Goal: Communication & Community: Answer question/provide support

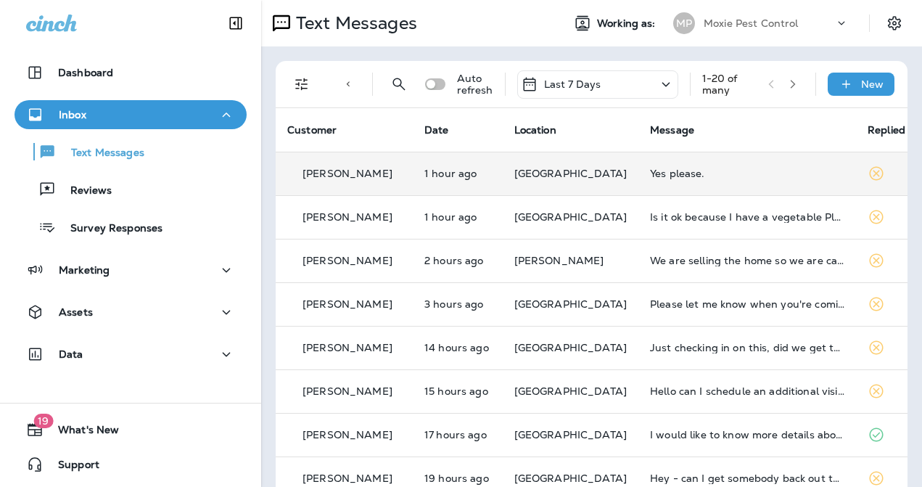
click at [638, 190] on td "Yes please." at bounding box center [747, 174] width 218 height 44
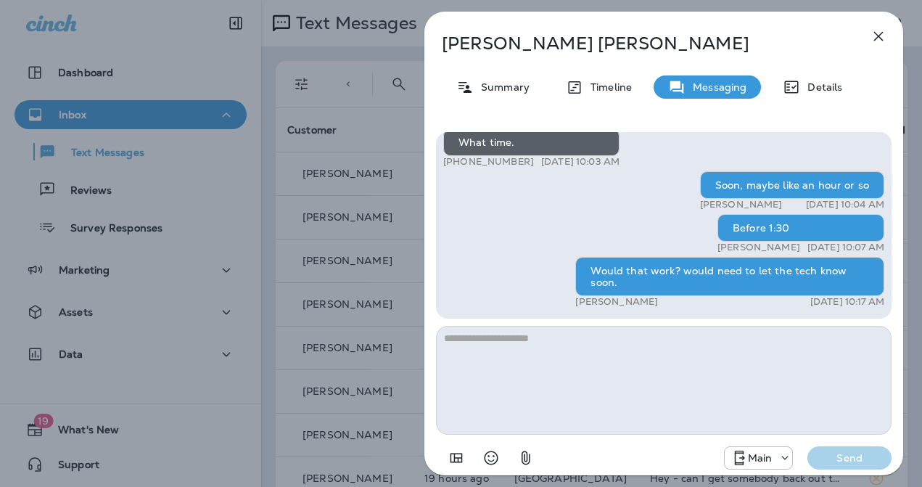
click at [360, 267] on div "[PERSON_NAME] Summary Timeline Messaging Details Hello [PERSON_NAME], [PERSON_N…" at bounding box center [461, 243] width 922 height 487
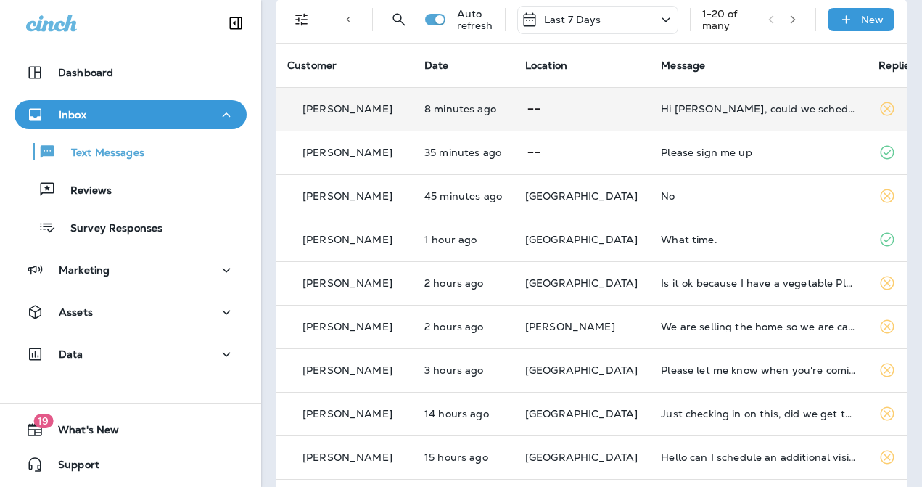
scroll to position [70, 0]
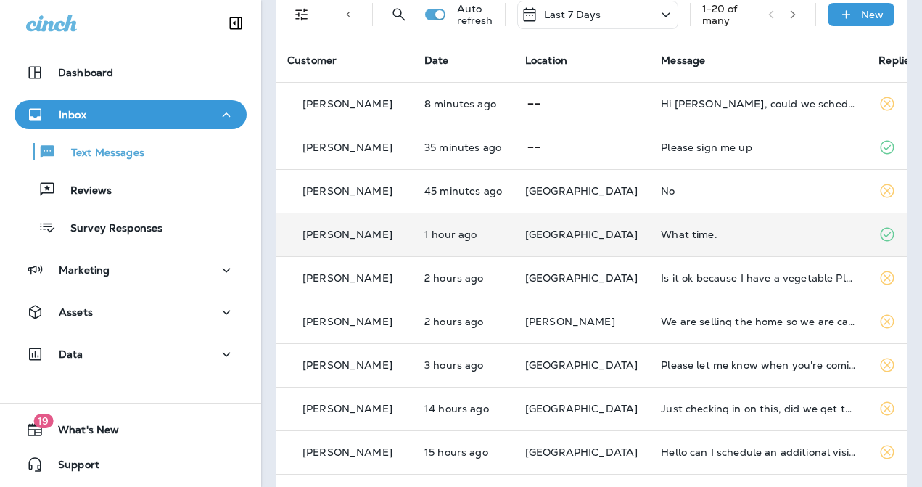
click at [649, 241] on td "What time." at bounding box center [758, 234] width 218 height 44
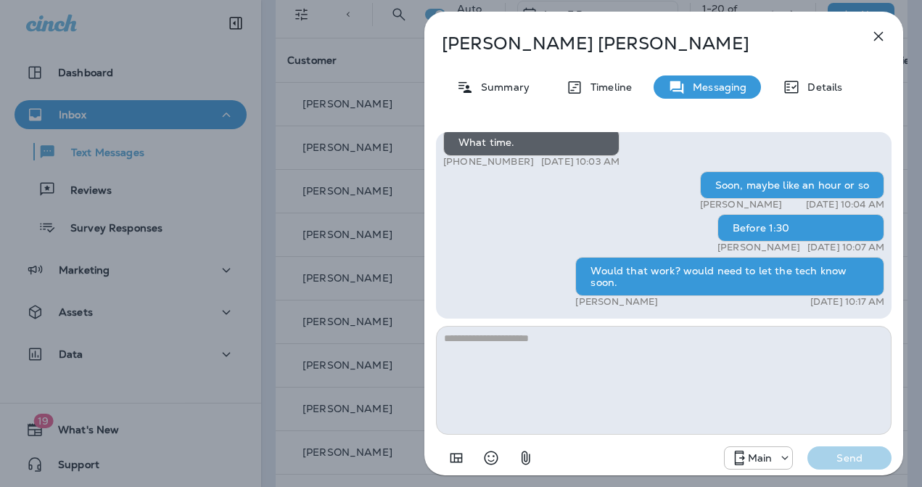
click at [418, 236] on div "[PERSON_NAME] Summary Timeline Messaging Details Hello [PERSON_NAME], [PERSON_N…" at bounding box center [663, 243] width 516 height 487
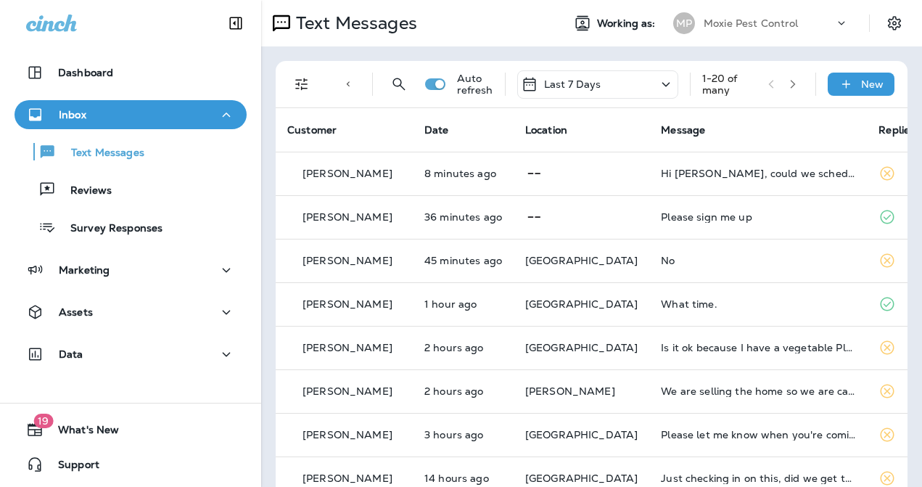
click at [303, 80] on icon "Filters" at bounding box center [301, 83] width 17 height 17
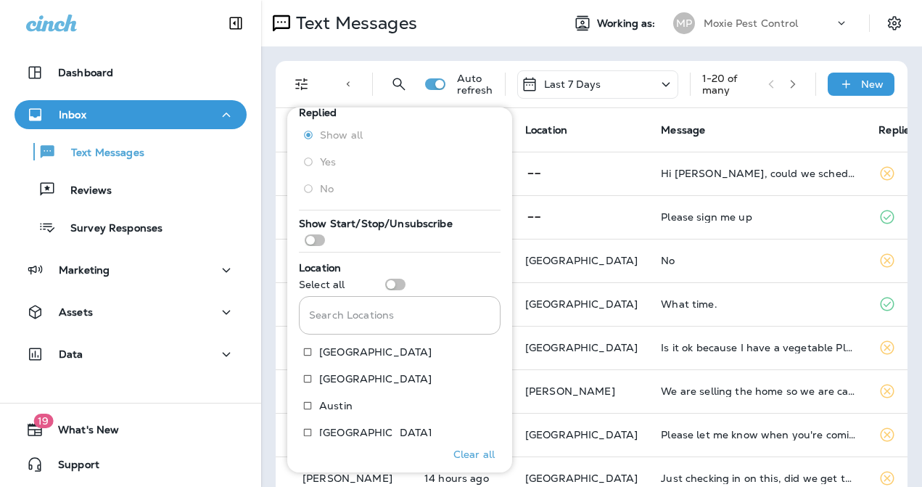
scroll to position [353, 0]
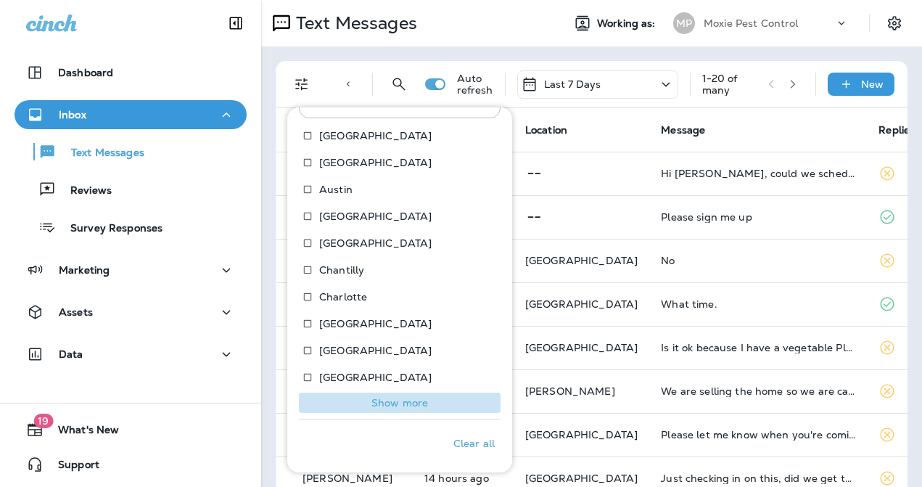
click at [399, 402] on p "Show more" at bounding box center [399, 403] width 57 height 12
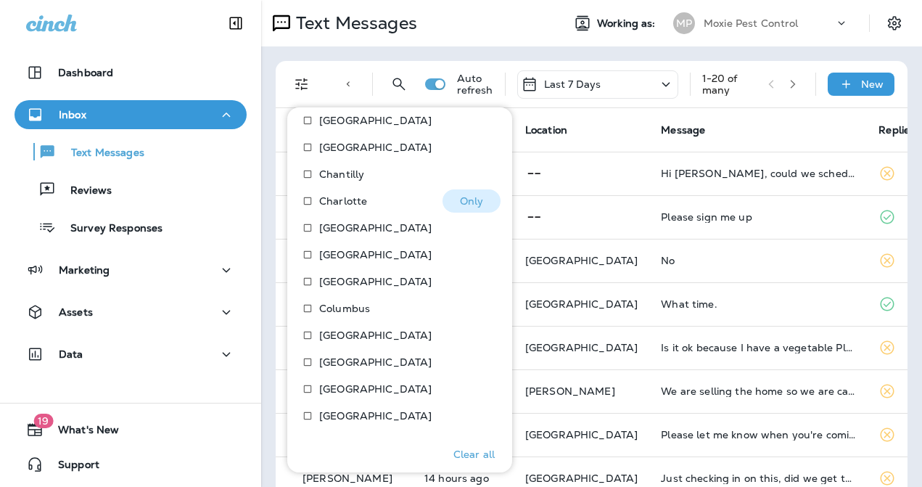
scroll to position [453, 0]
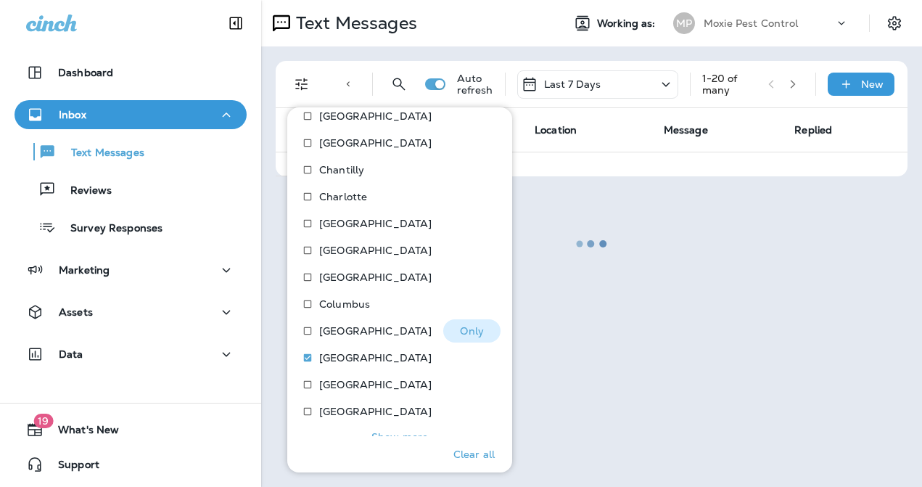
scroll to position [487, 0]
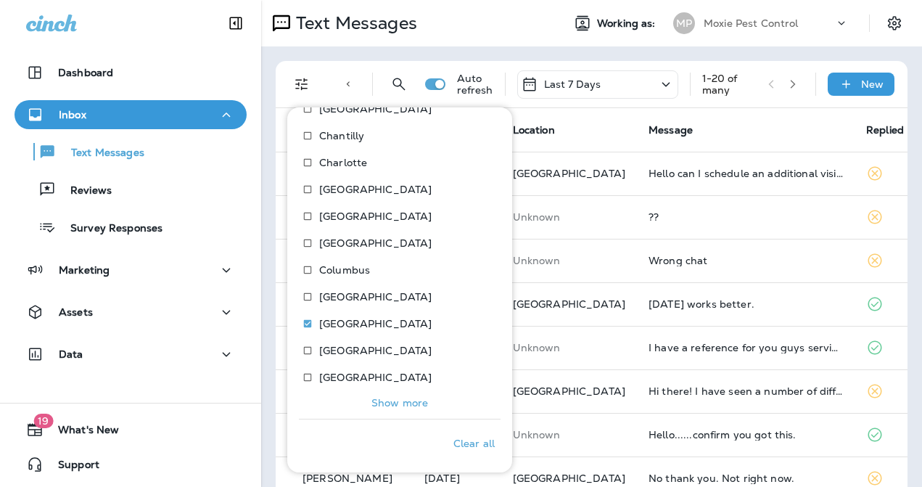
click at [385, 403] on p "Show more" at bounding box center [399, 403] width 57 height 12
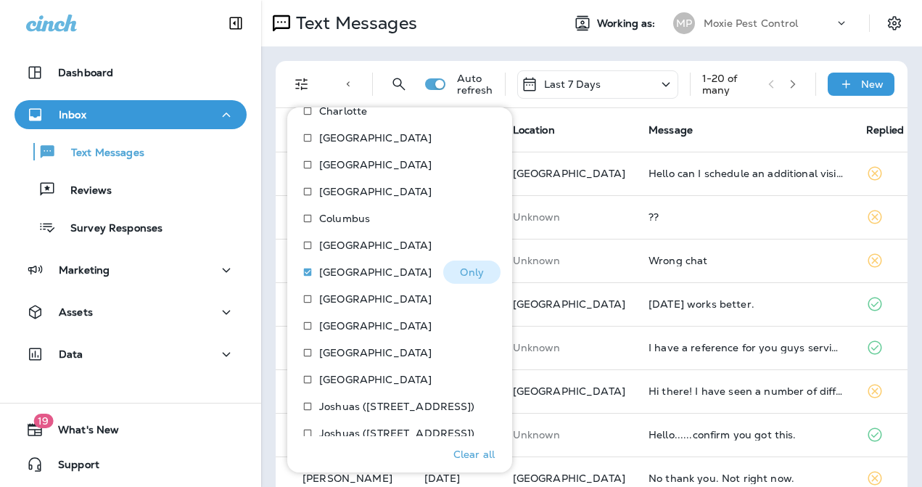
scroll to position [542, 0]
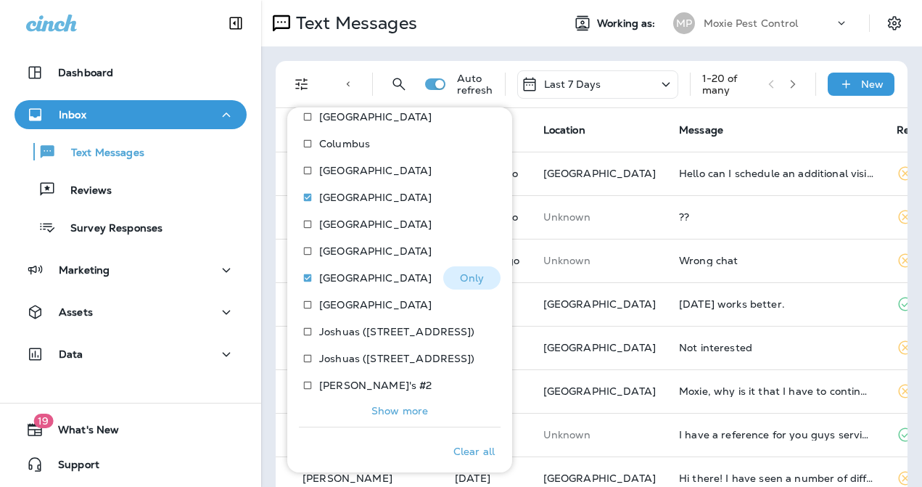
scroll to position [621, 0]
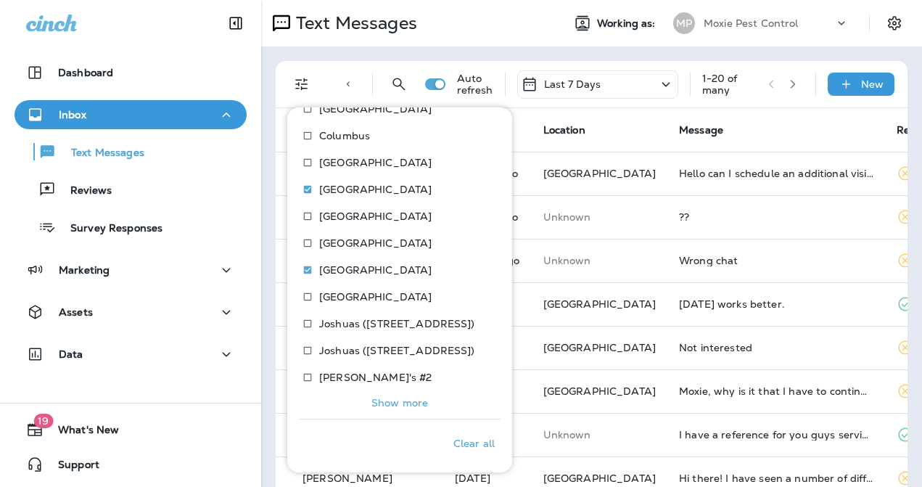
click at [402, 405] on p "Show more" at bounding box center [399, 403] width 57 height 12
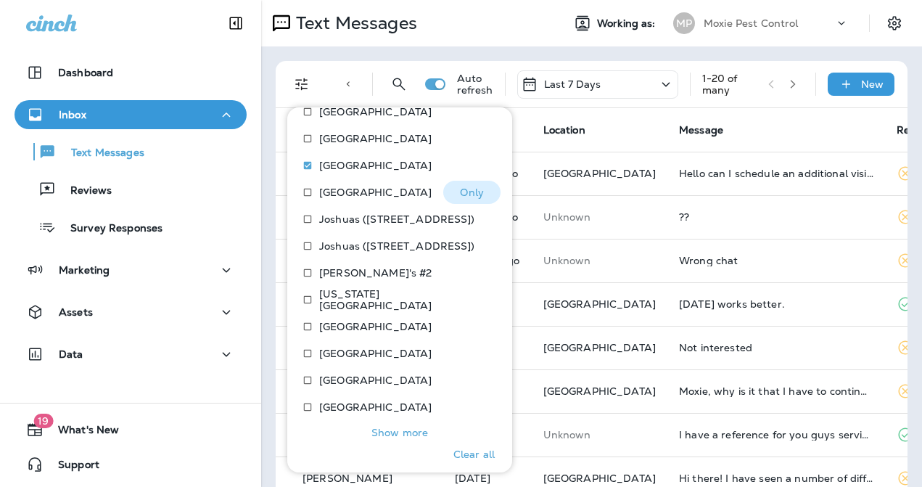
scroll to position [727, 0]
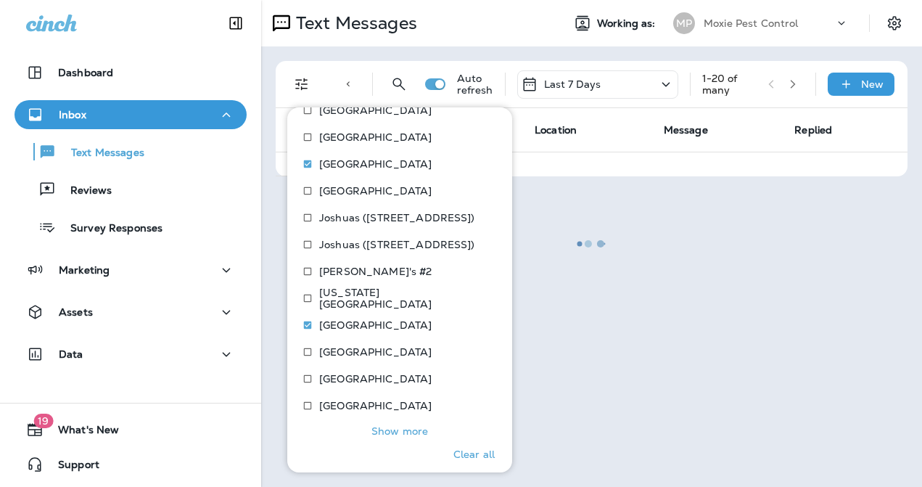
click at [397, 428] on p "Show more" at bounding box center [399, 431] width 57 height 12
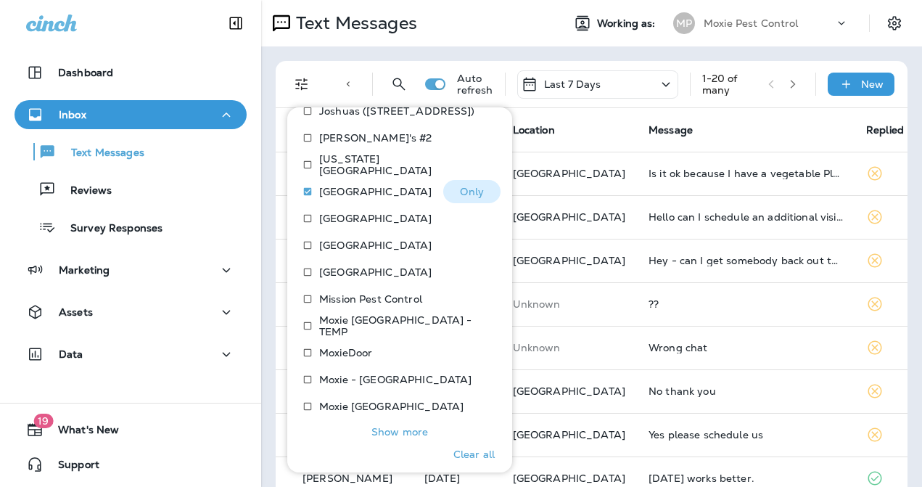
scroll to position [890, 0]
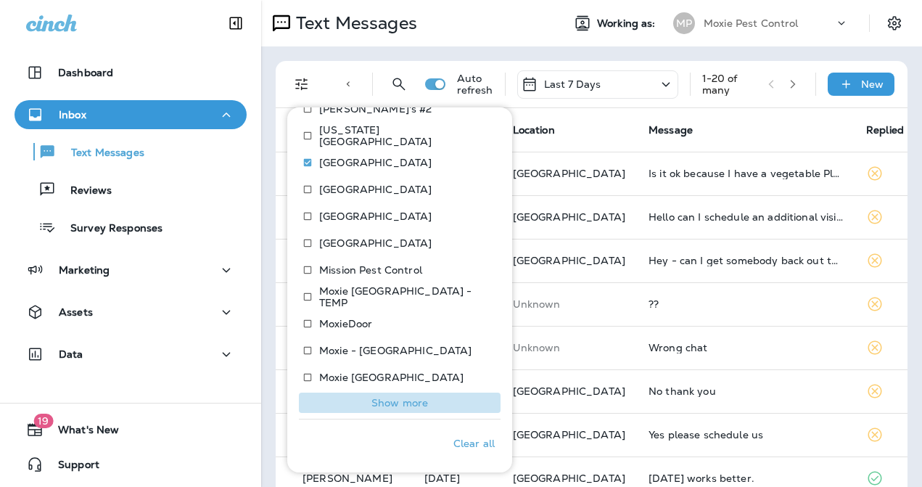
click at [397, 400] on p "Show more" at bounding box center [399, 403] width 57 height 12
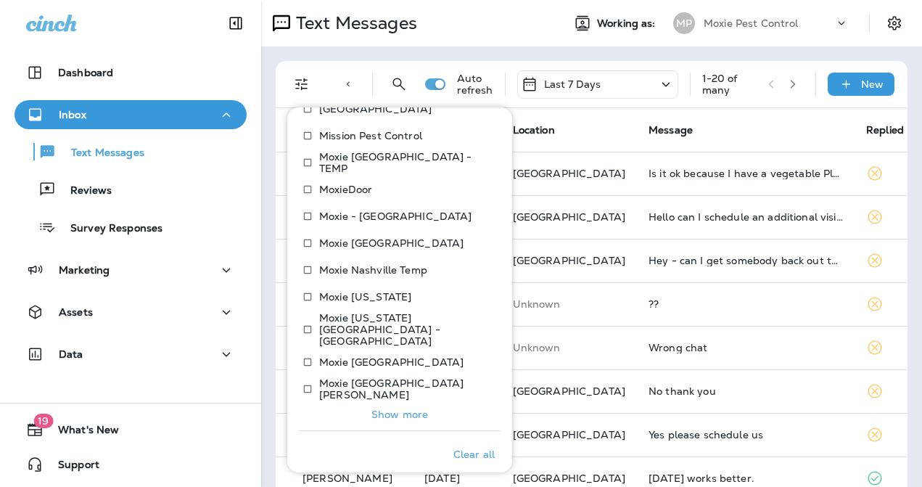
click at [397, 408] on p "Show more" at bounding box center [399, 414] width 57 height 12
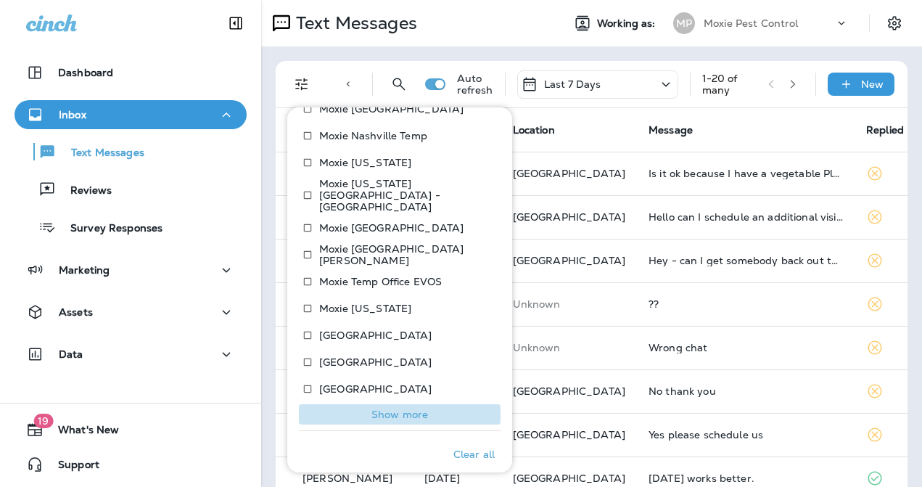
click at [397, 408] on p "Show more" at bounding box center [399, 414] width 57 height 12
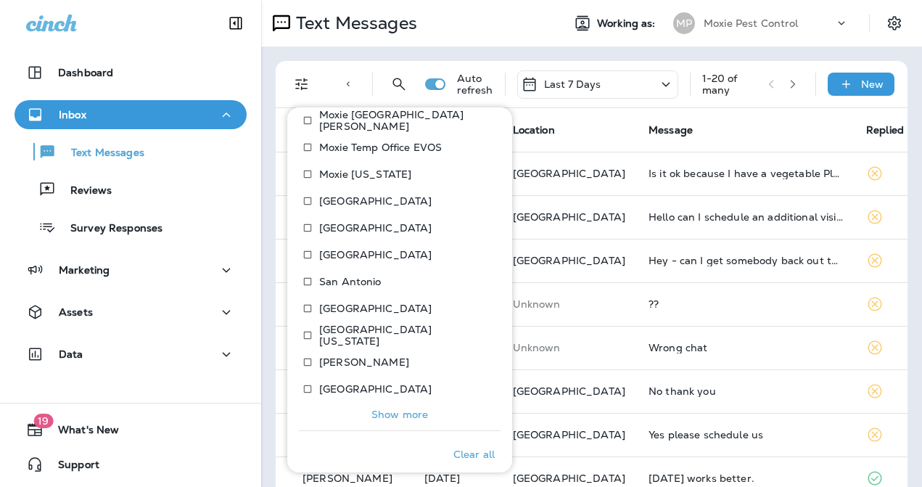
click at [397, 408] on p "Show more" at bounding box center [399, 414] width 57 height 12
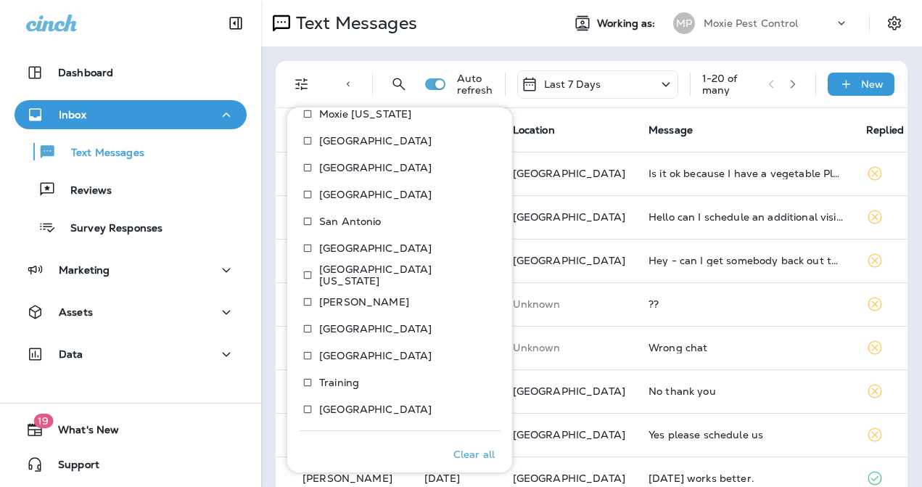
click at [397, 403] on p "[GEOGRAPHIC_DATA]" at bounding box center [375, 409] width 112 height 12
click at [477, 403] on p "Only" at bounding box center [472, 409] width 24 height 12
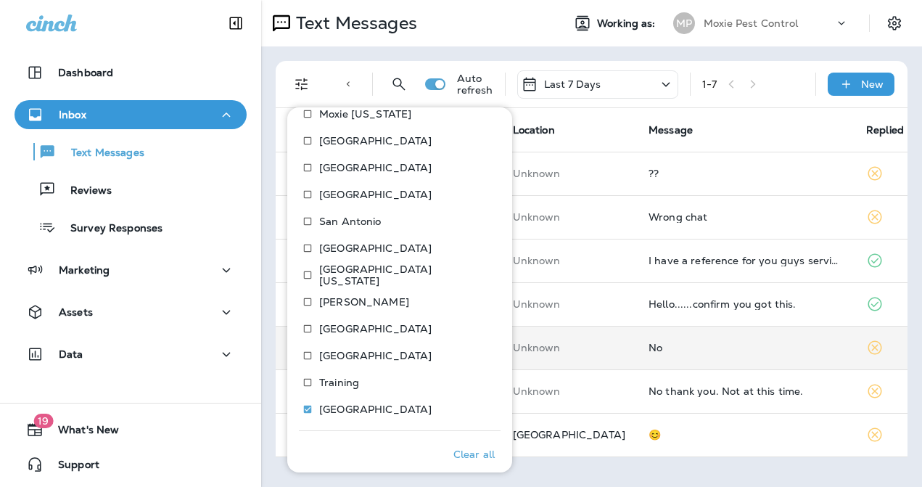
click at [598, 360] on td "Unknown" at bounding box center [569, 348] width 136 height 44
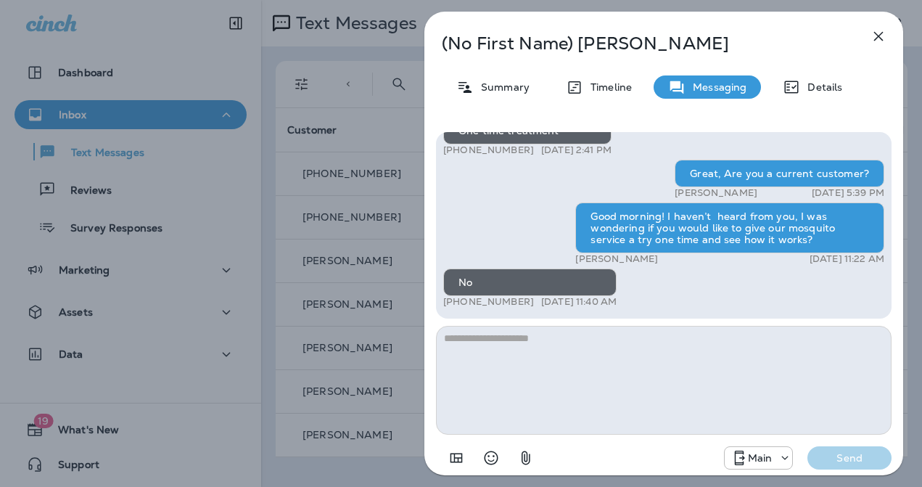
click at [880, 35] on icon "button" at bounding box center [877, 36] width 17 height 17
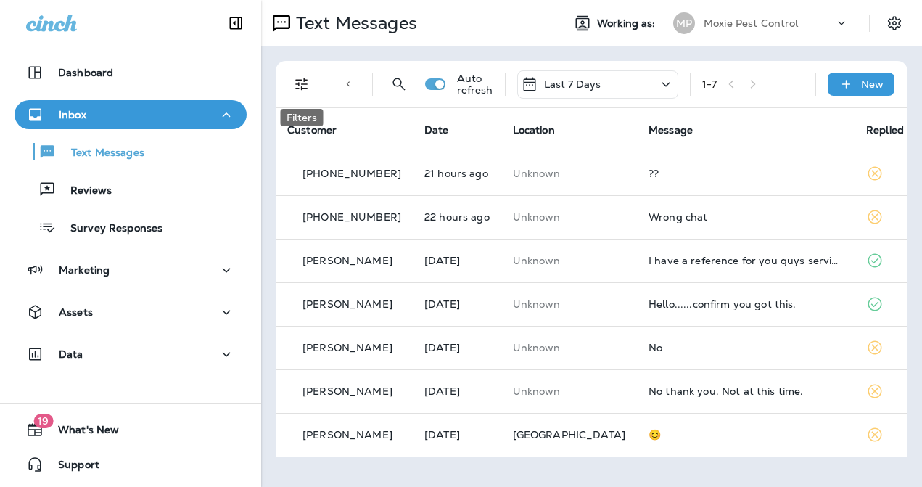
click at [305, 82] on icon "Filters" at bounding box center [301, 83] width 17 height 17
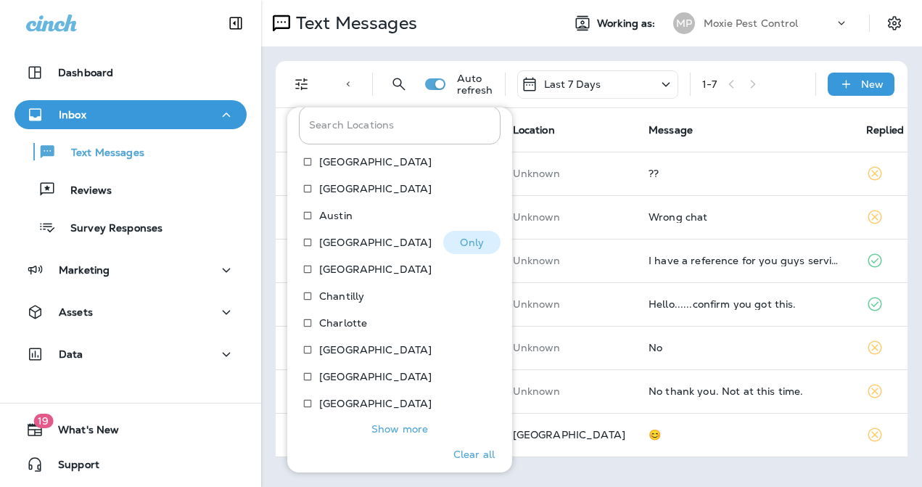
scroll to position [353, 0]
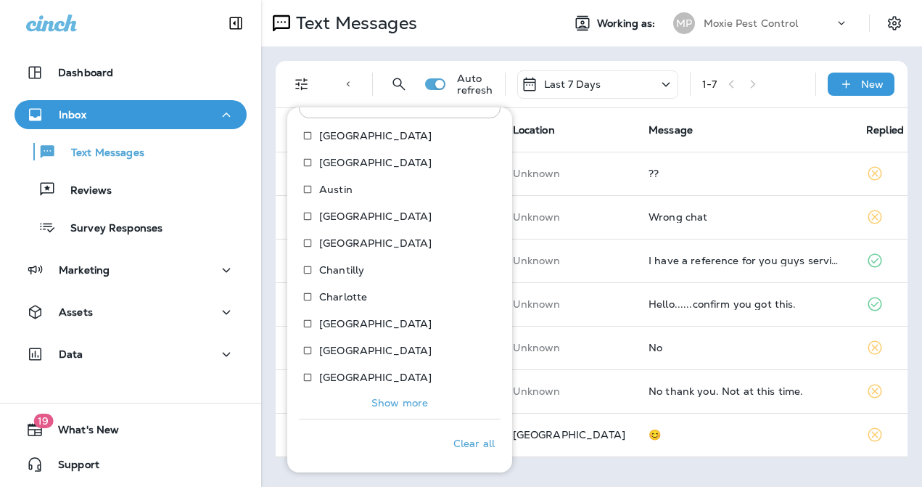
click at [399, 402] on p "Show more" at bounding box center [399, 403] width 57 height 12
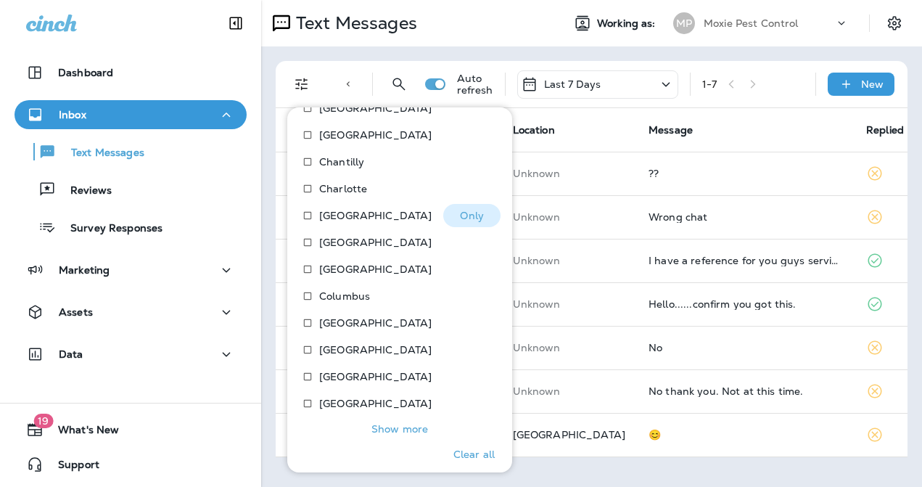
scroll to position [472, 0]
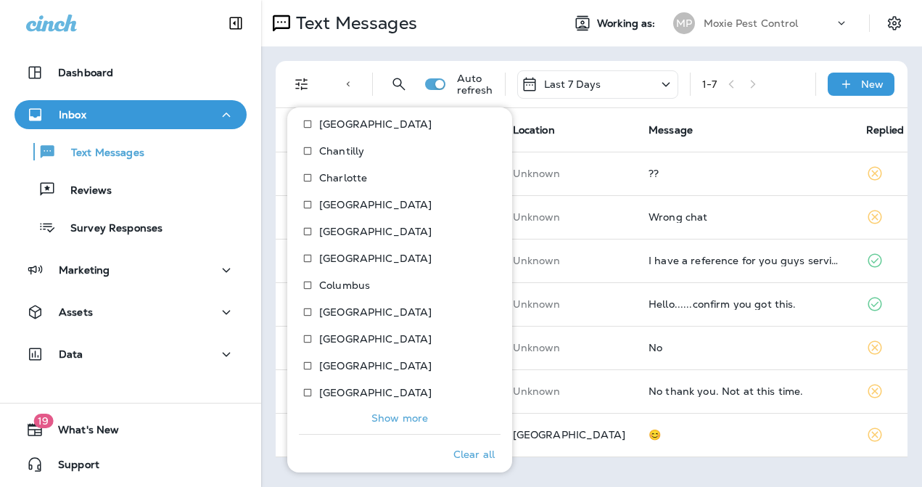
click at [408, 415] on p "Show more" at bounding box center [399, 418] width 57 height 12
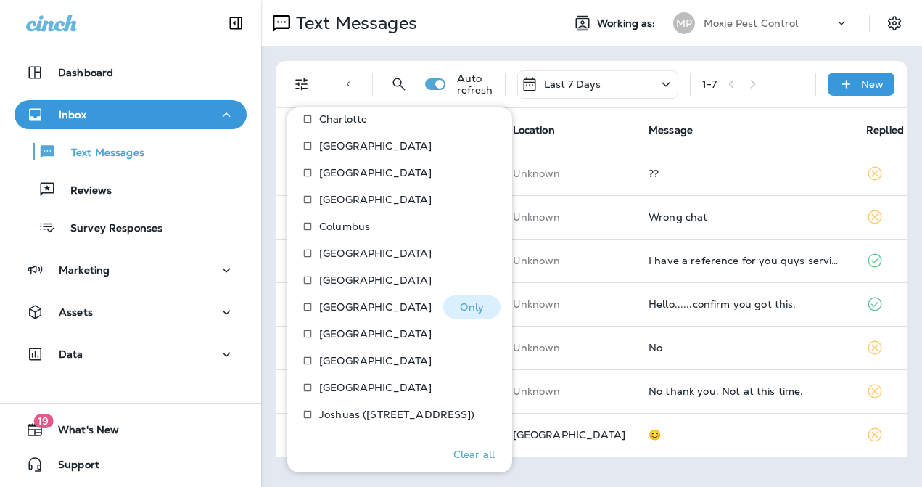
scroll to position [534, 0]
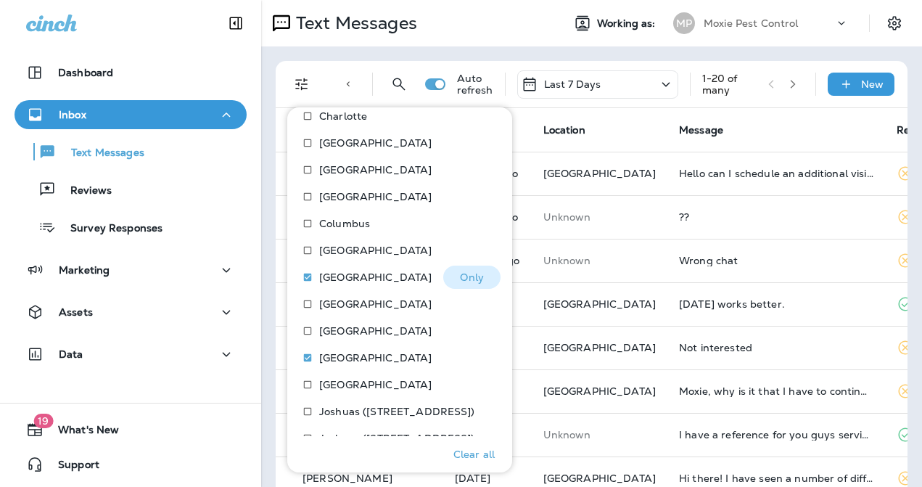
scroll to position [621, 0]
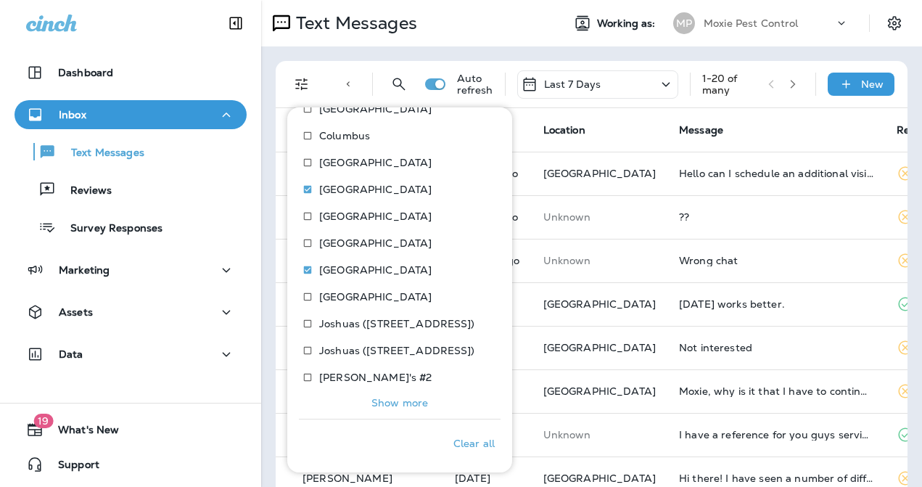
click at [423, 405] on p "Show more" at bounding box center [399, 403] width 57 height 12
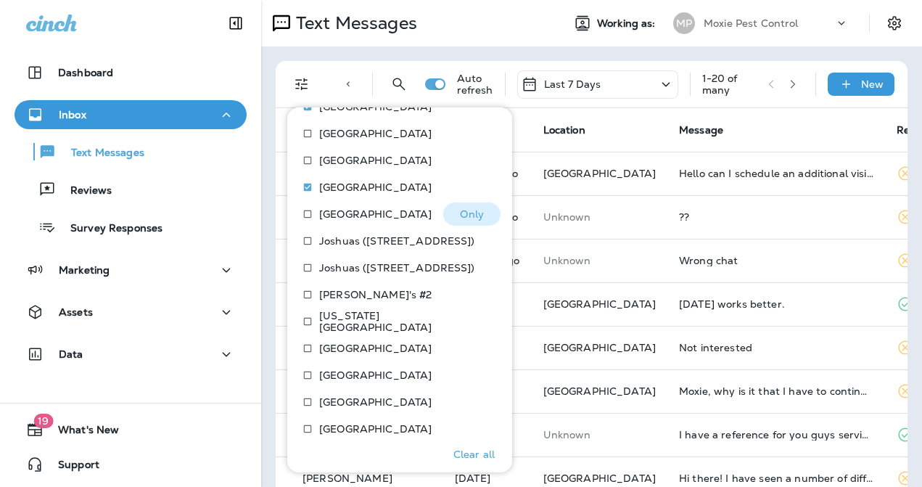
scroll to position [713, 0]
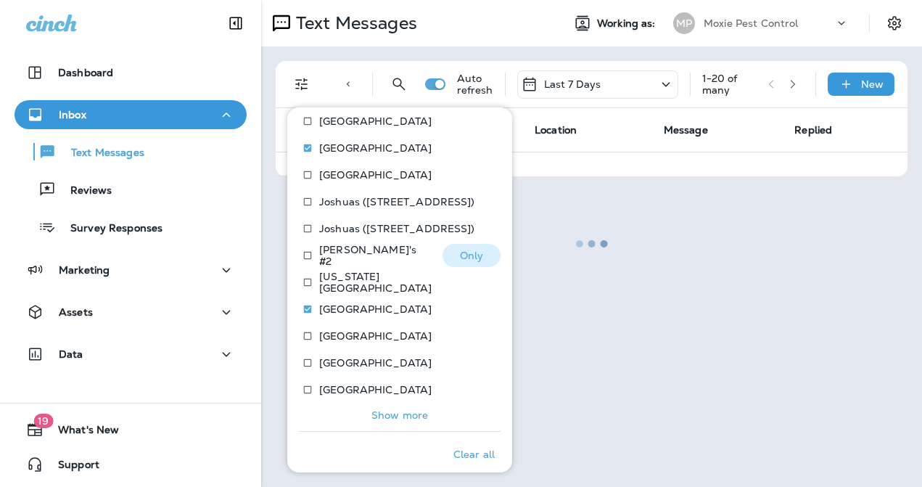
scroll to position [756, 0]
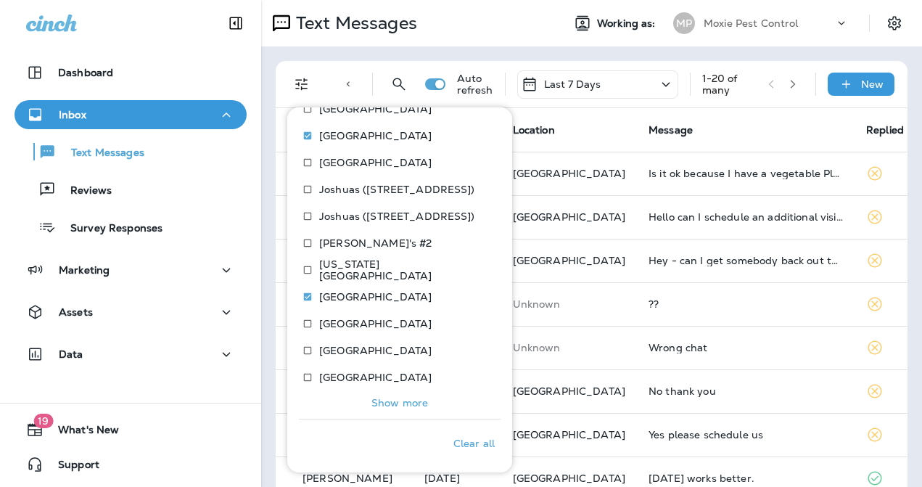
click at [410, 401] on p "Show more" at bounding box center [399, 403] width 57 height 12
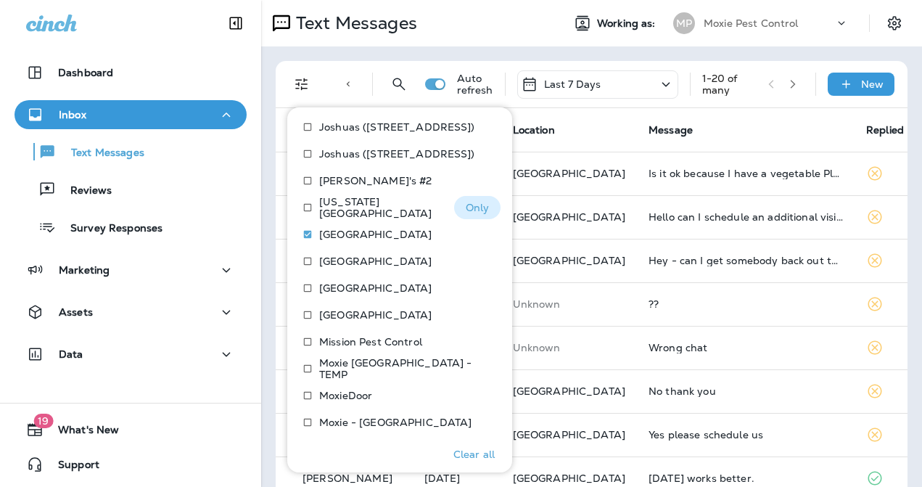
scroll to position [890, 0]
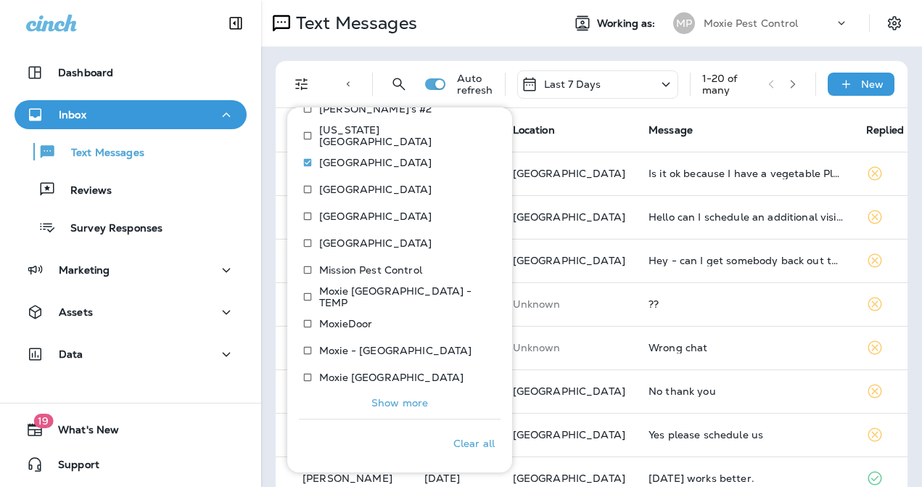
click at [418, 402] on p "Show more" at bounding box center [399, 403] width 57 height 12
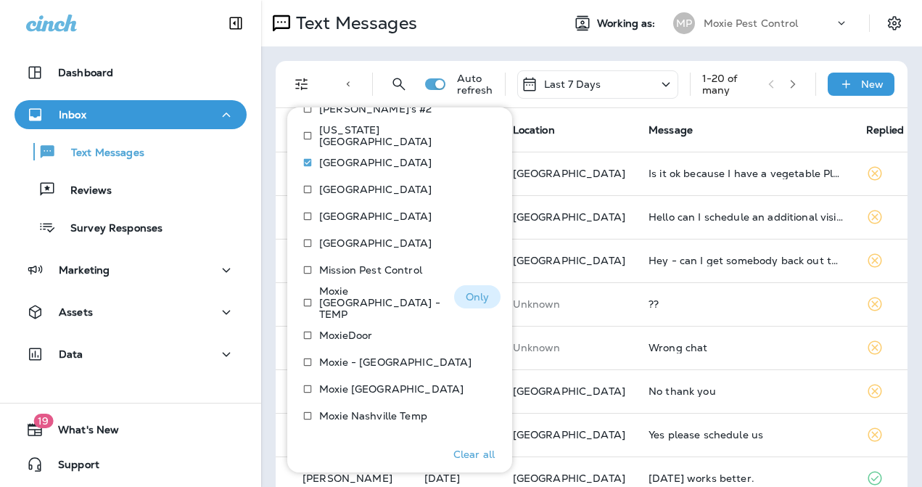
scroll to position [1024, 0]
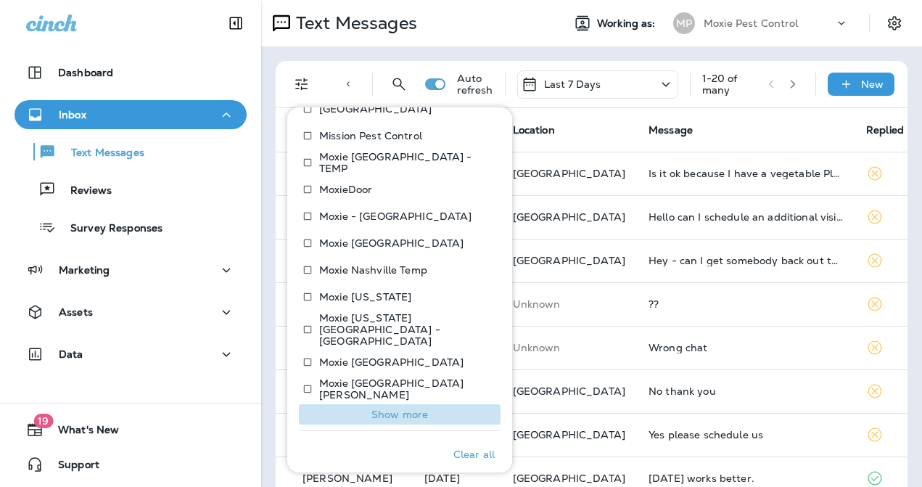
click at [410, 408] on p "Show more" at bounding box center [399, 414] width 57 height 12
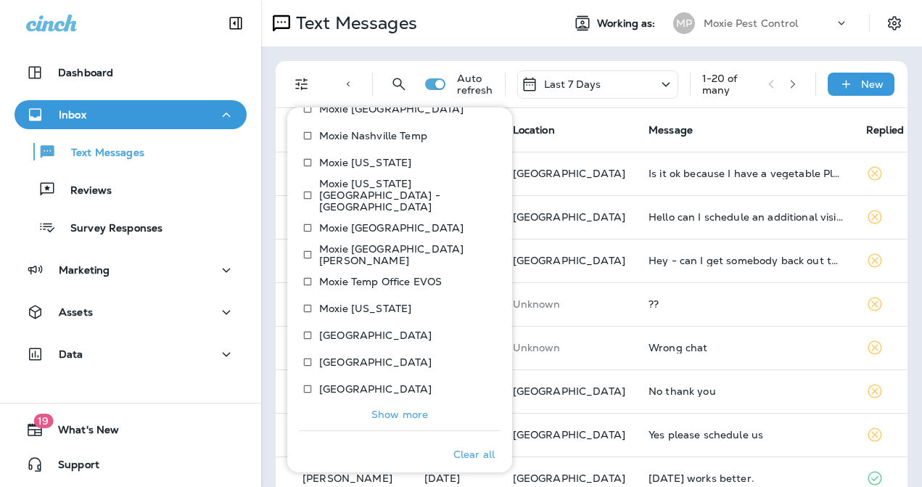
click at [410, 408] on p "Show more" at bounding box center [399, 414] width 57 height 12
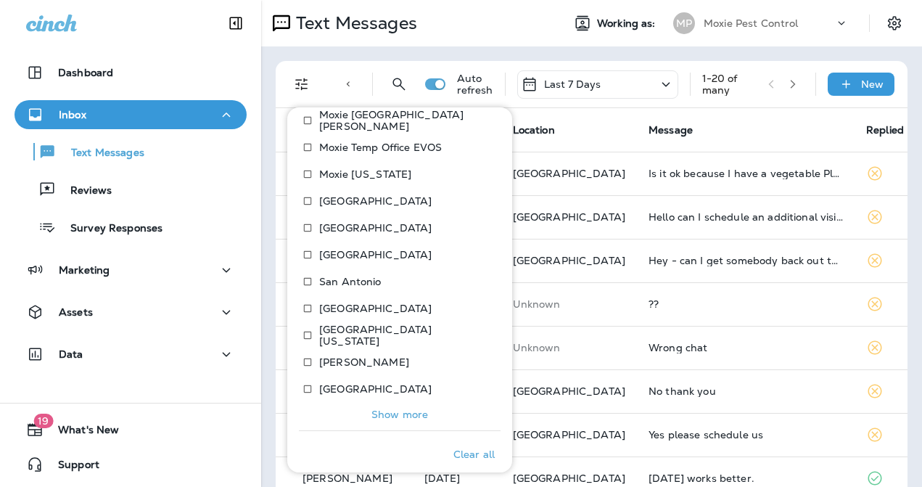
click at [410, 408] on p "Show more" at bounding box center [399, 414] width 57 height 12
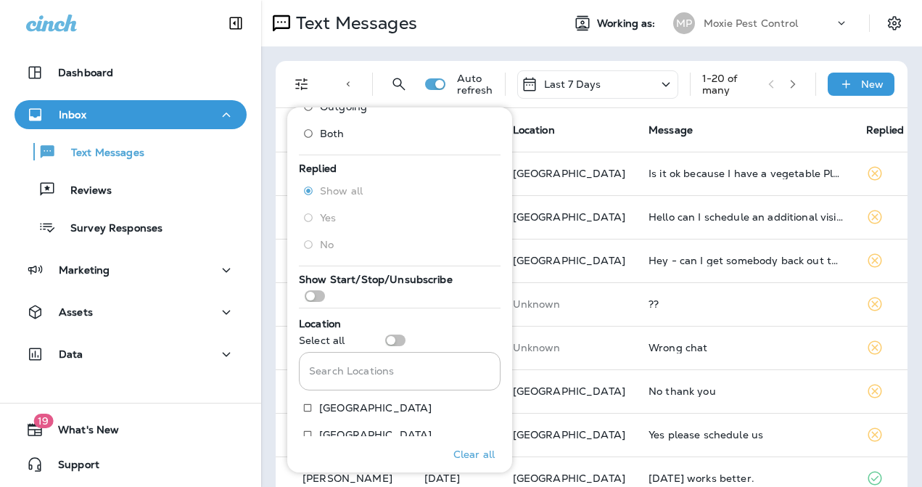
scroll to position [86, 0]
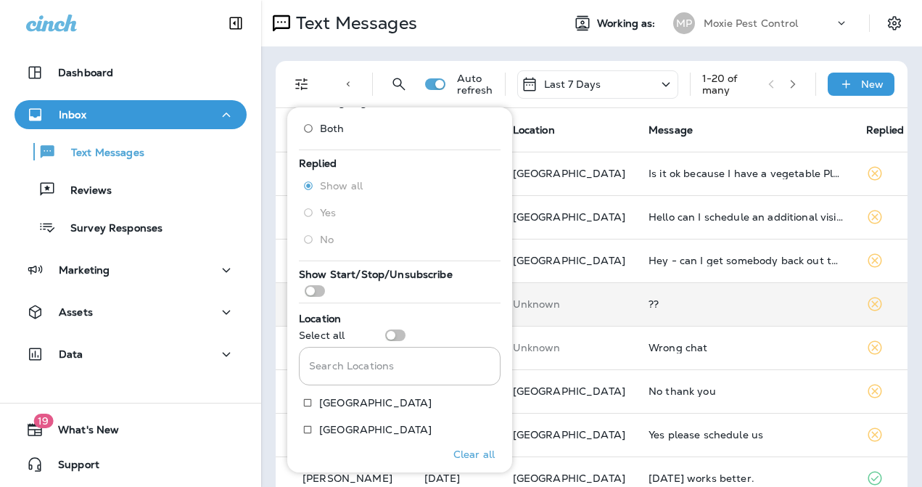
click at [696, 301] on div "??" at bounding box center [745, 304] width 194 height 12
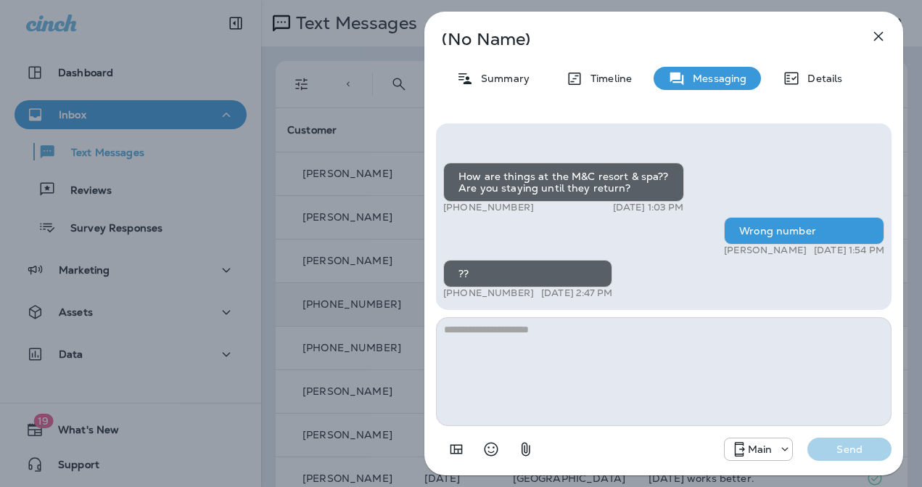
click at [877, 36] on icon "button" at bounding box center [877, 36] width 17 height 17
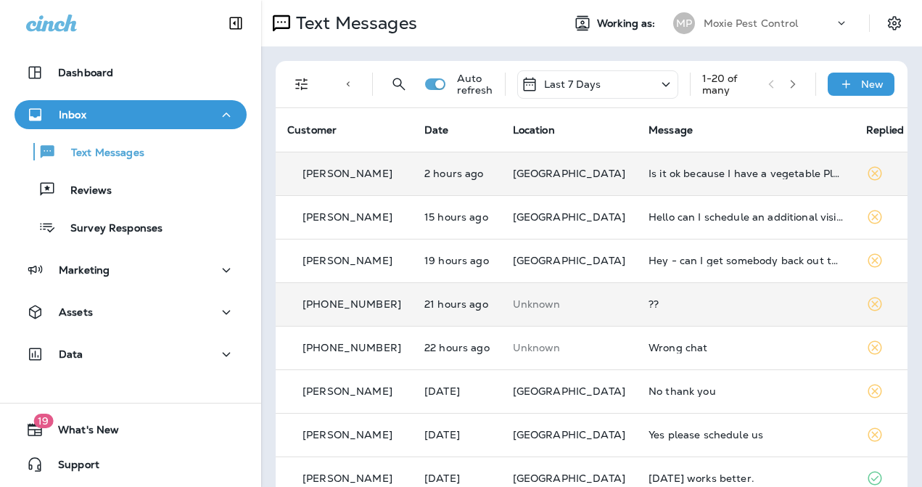
click at [783, 165] on td "Is it ok because I have a vegetable Plant outside ....." at bounding box center [746, 174] width 218 height 44
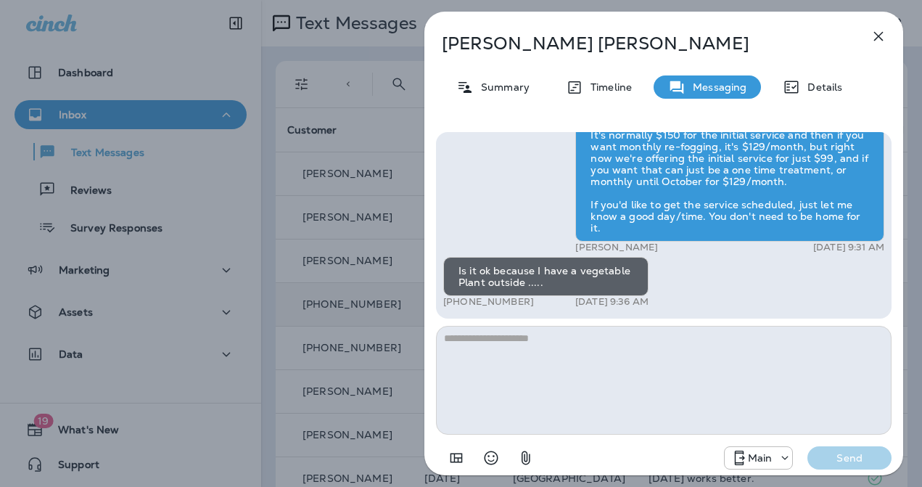
click at [651, 361] on textarea at bounding box center [663, 380] width 455 height 109
click at [590, 344] on textarea at bounding box center [663, 380] width 455 height 109
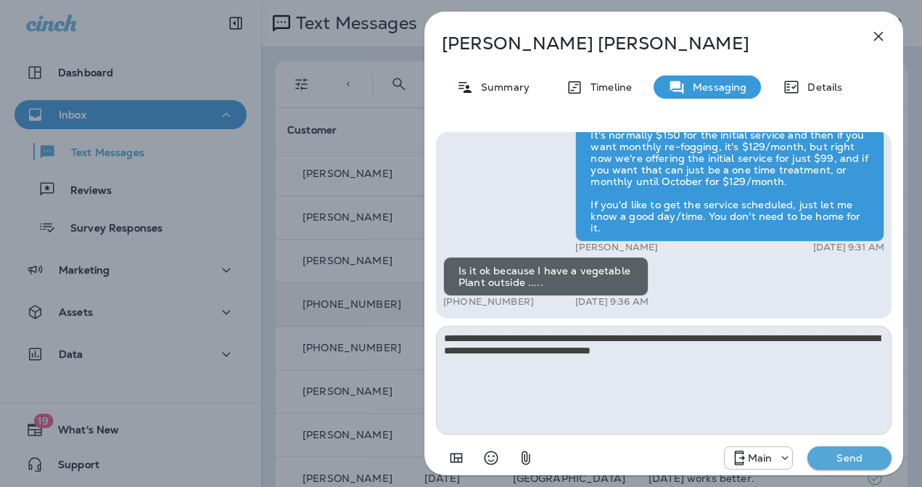
type textarea "**********"
click at [807, 446] on button "Send" at bounding box center [849, 457] width 84 height 23
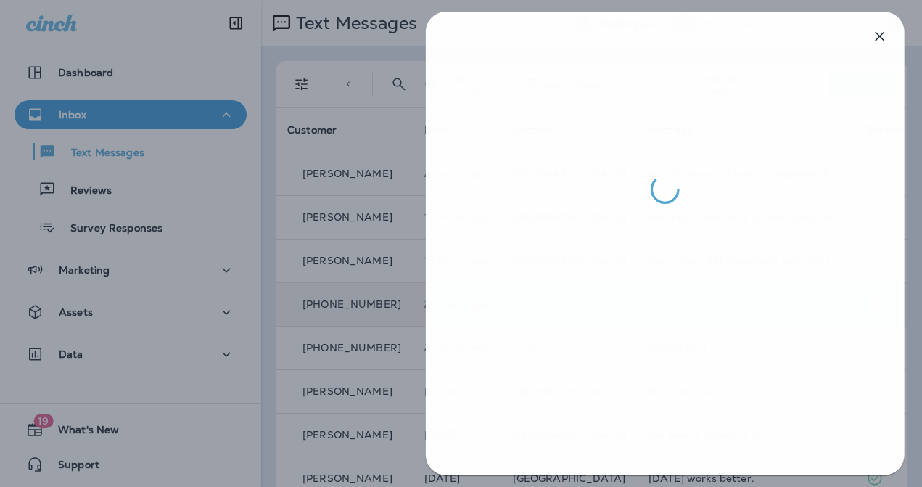
click at [325, 233] on div at bounding box center [462, 243] width 922 height 487
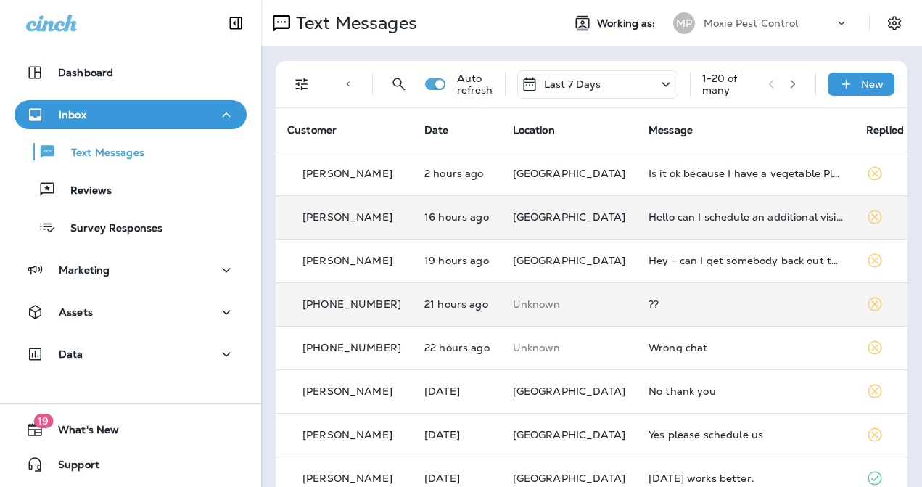
click at [726, 228] on td "Hello can I schedule an additional visit at this number? We are seeing an incre…" at bounding box center [746, 217] width 218 height 44
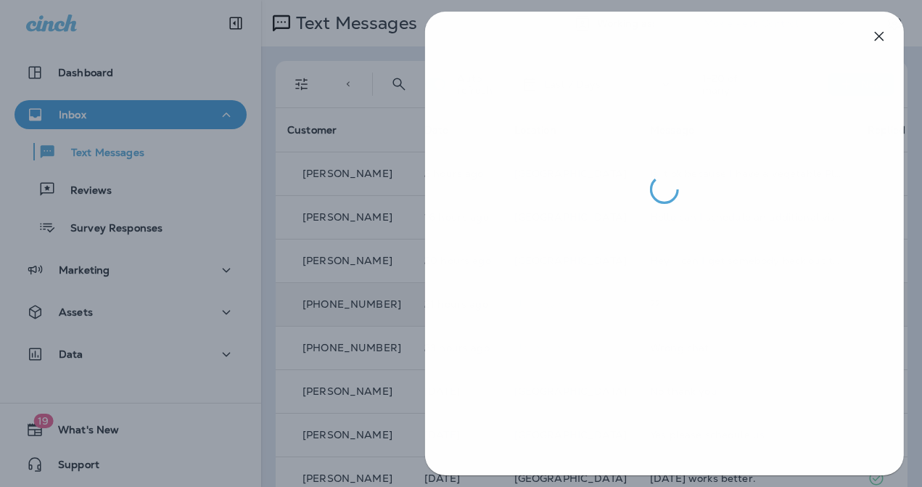
click at [355, 302] on div at bounding box center [462, 243] width 922 height 487
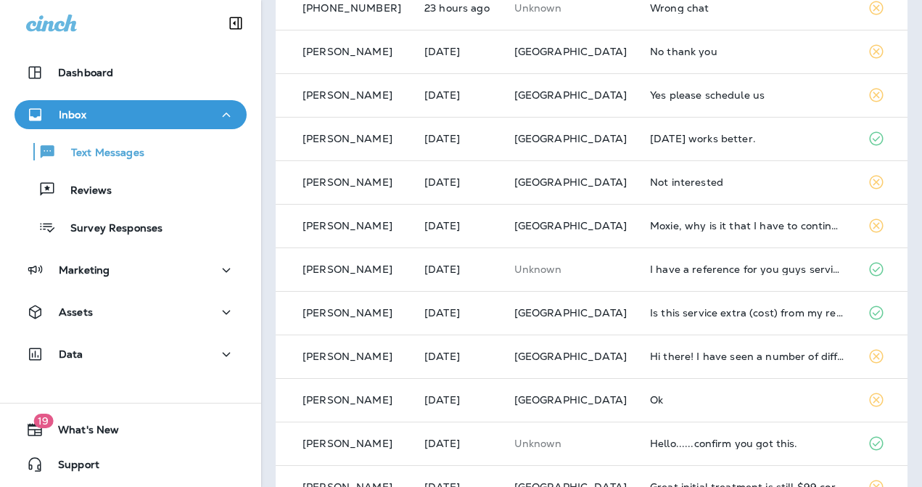
scroll to position [342, 0]
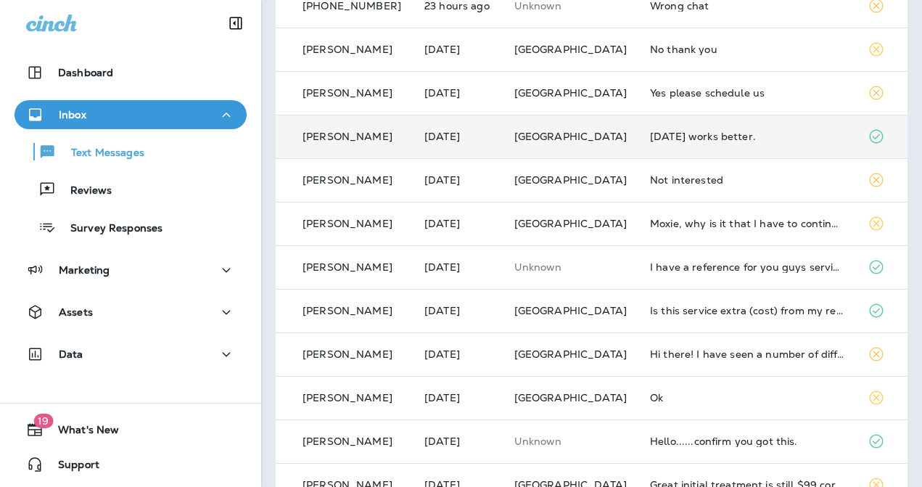
click at [670, 144] on td "[DATE] works better." at bounding box center [747, 137] width 218 height 44
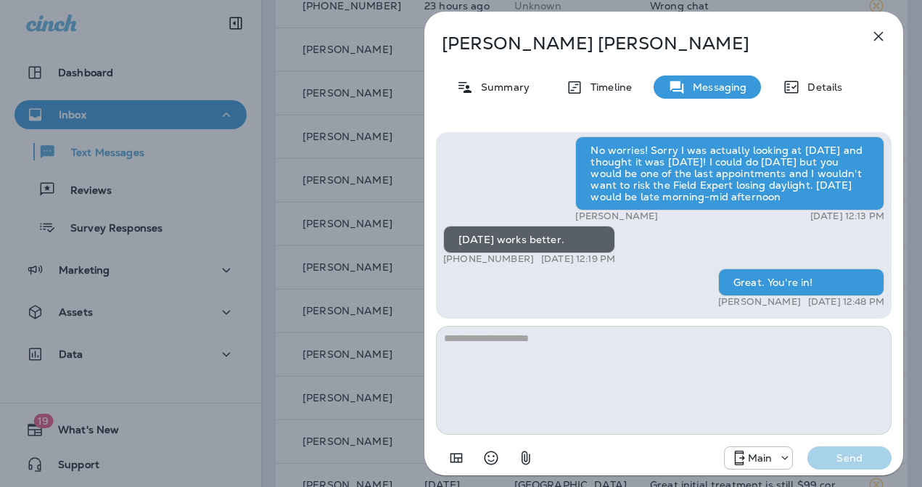
click at [389, 235] on div "[PERSON_NAME] Summary Timeline Messaging Details Hi, [PERSON_NAME] , this is [P…" at bounding box center [461, 243] width 922 height 487
